Goal: Complete application form

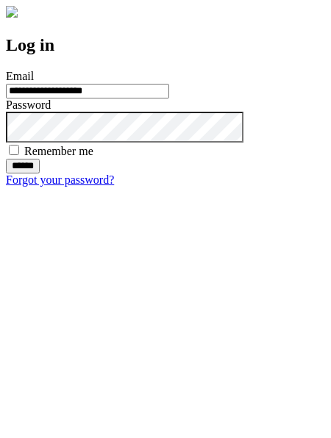
type input "**********"
click at [40, 173] on input "******" at bounding box center [23, 166] width 34 height 15
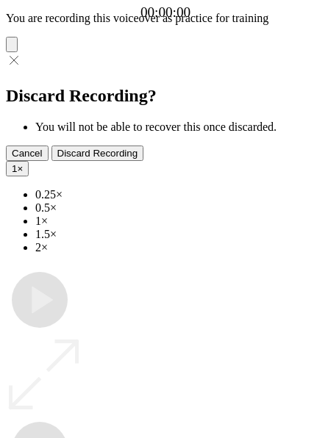
type input "**********"
